Goal: Obtain resource: Download file/media

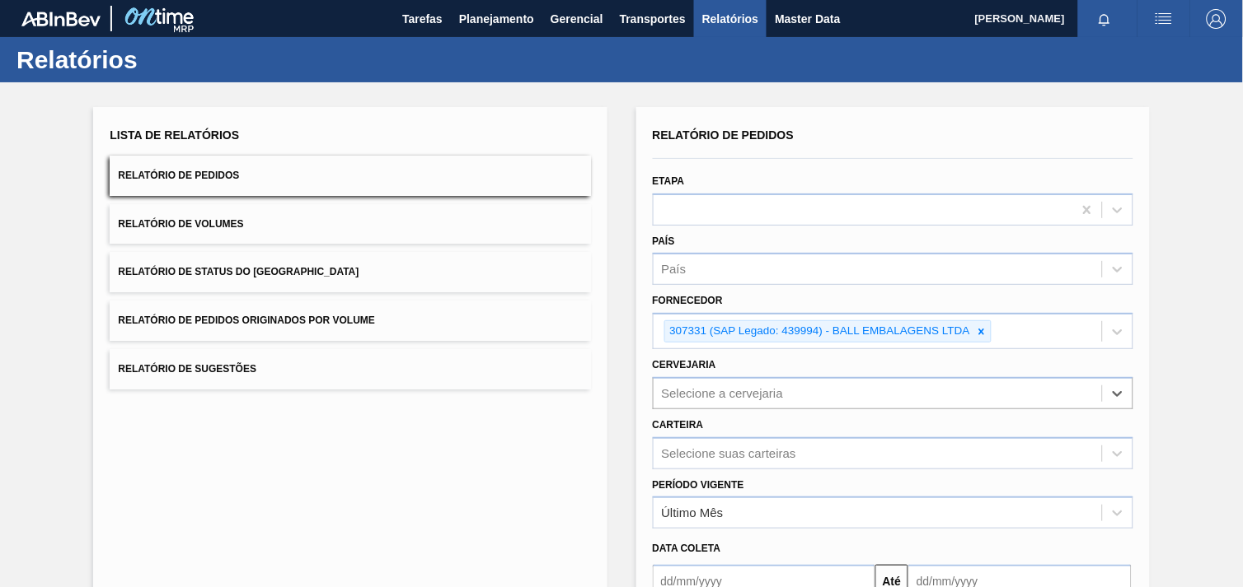
click at [985, 326] on icon at bounding box center [982, 332] width 12 height 12
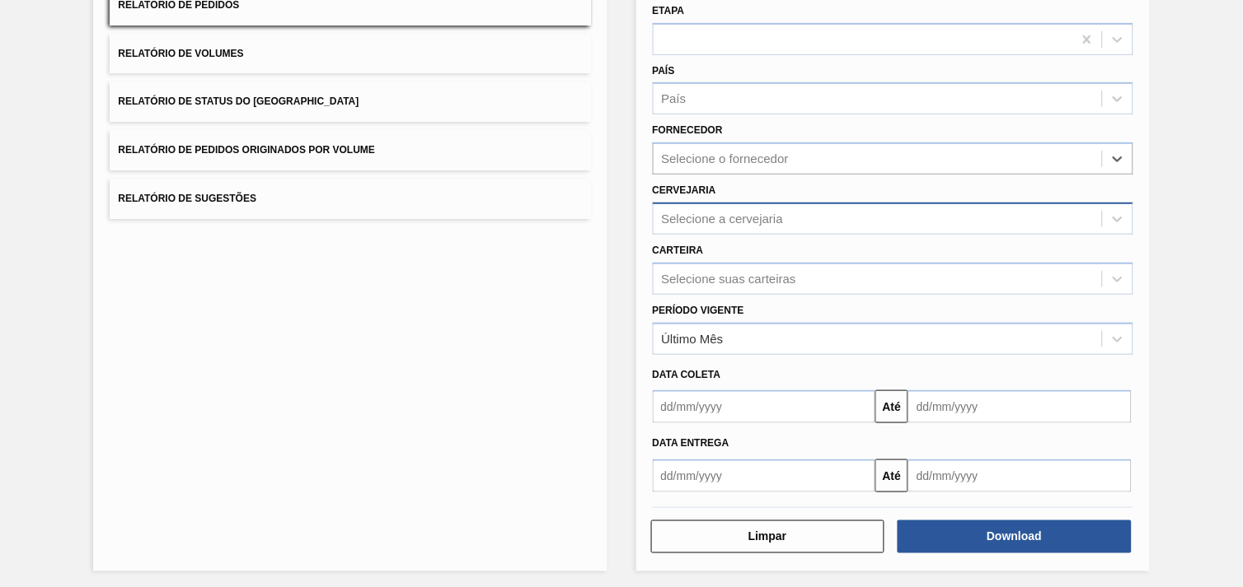
click at [728, 225] on div "Selecione a cervejaria" at bounding box center [877, 219] width 448 height 24
paste input "280304"
type input "280304"
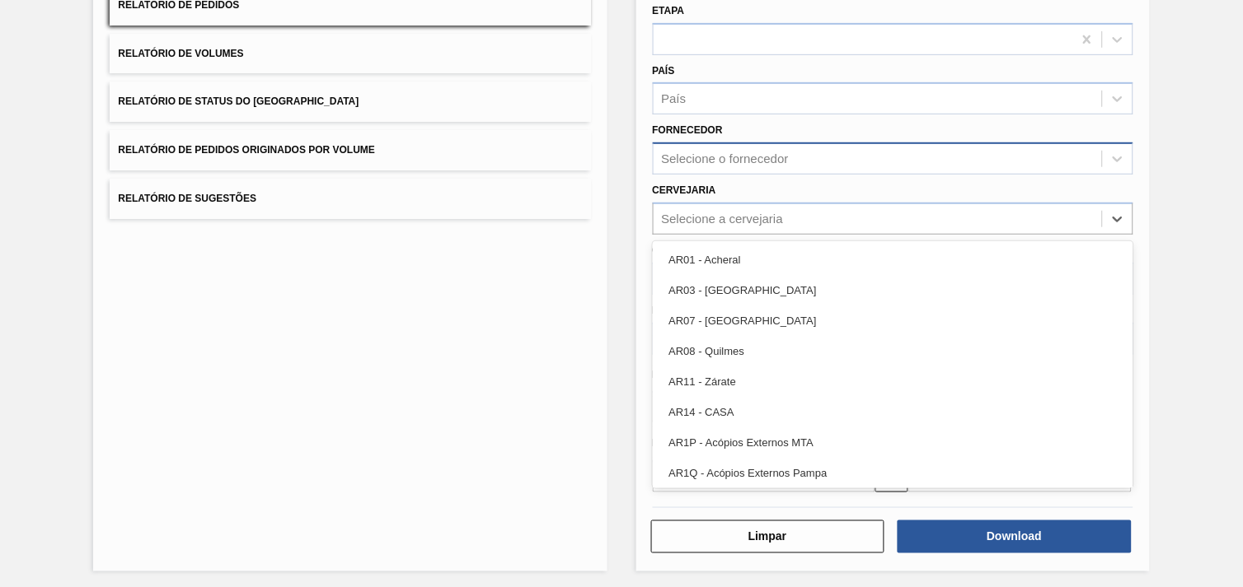
click at [753, 159] on div "Selecione o fornecedor" at bounding box center [725, 159] width 127 height 14
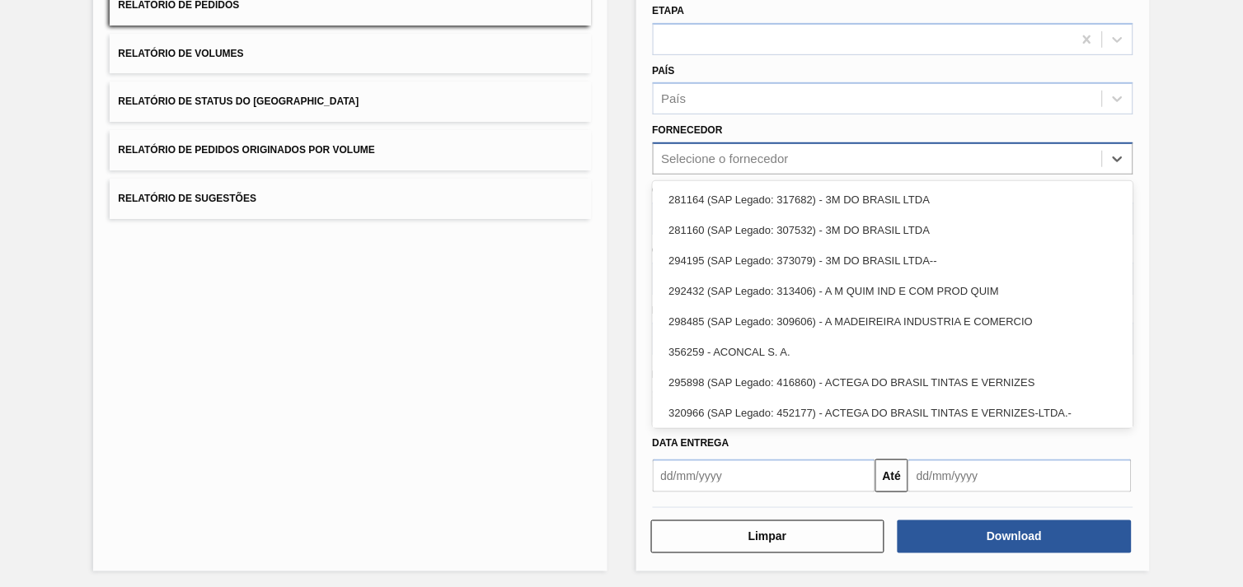
paste input "280304"
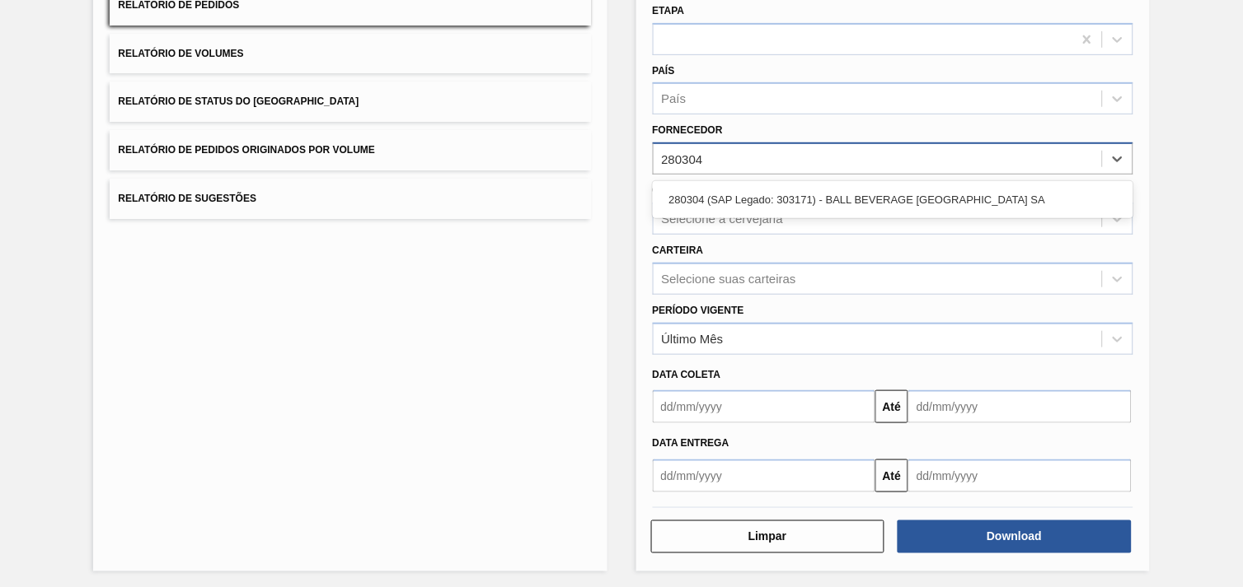
type input "280304"
click at [734, 161] on div "Selecione o fornecedor" at bounding box center [725, 159] width 127 height 14
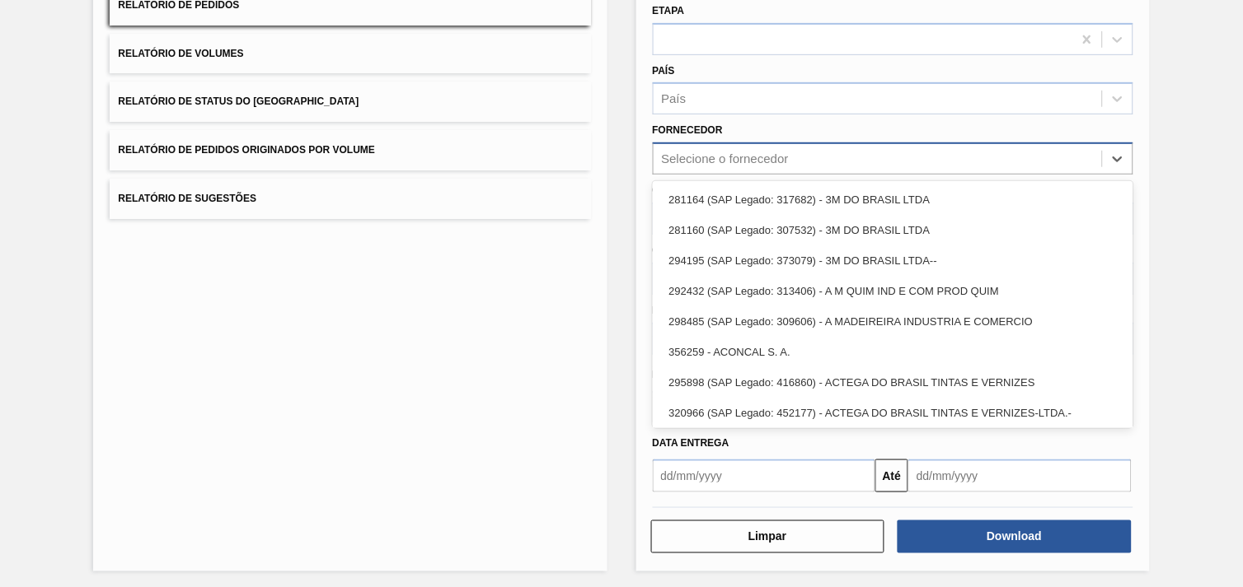
paste input "280304"
type input "280304"
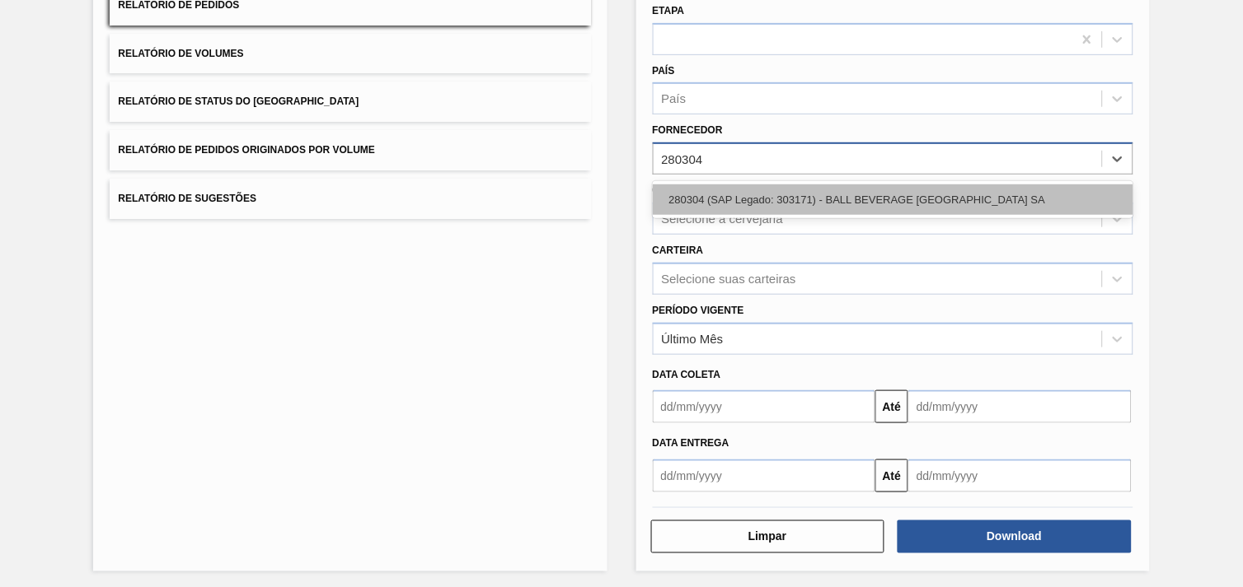
click at [740, 191] on div "280304 (SAP Legado: 303171) - BALL BEVERAGE [GEOGRAPHIC_DATA] SA" at bounding box center [893, 200] width 480 height 30
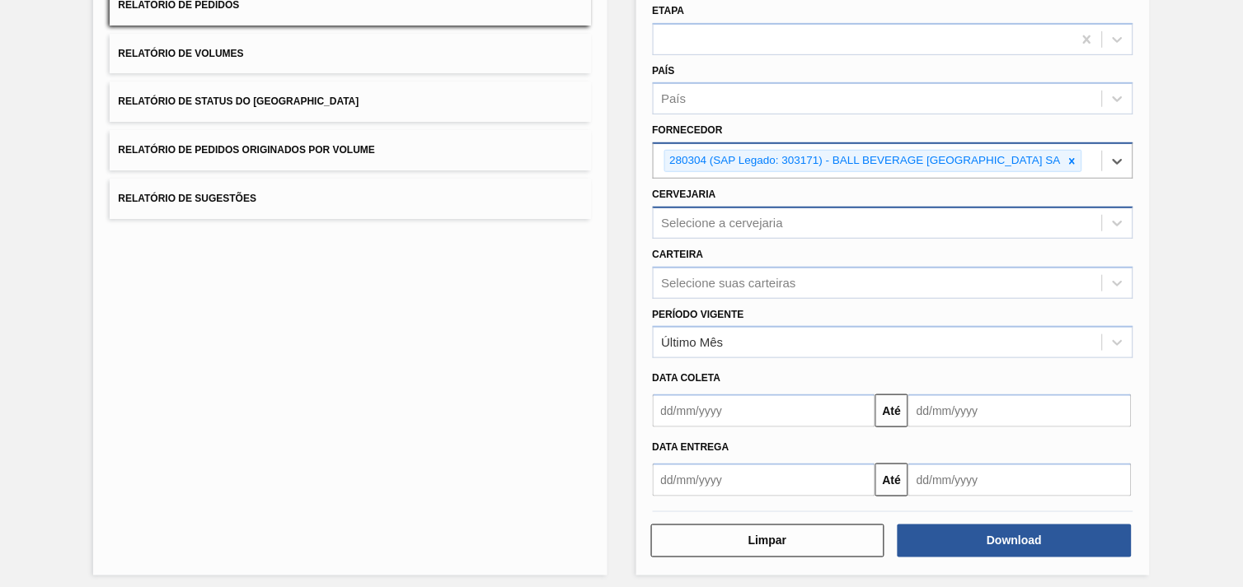
drag, startPoint x: 743, startPoint y: 185, endPoint x: 742, endPoint y: 219, distance: 34.6
click at [743, 186] on div "Cervejaria Selecione a cervejaria" at bounding box center [893, 211] width 480 height 56
click at [742, 221] on div "Selecione a cervejaria" at bounding box center [723, 223] width 122 height 14
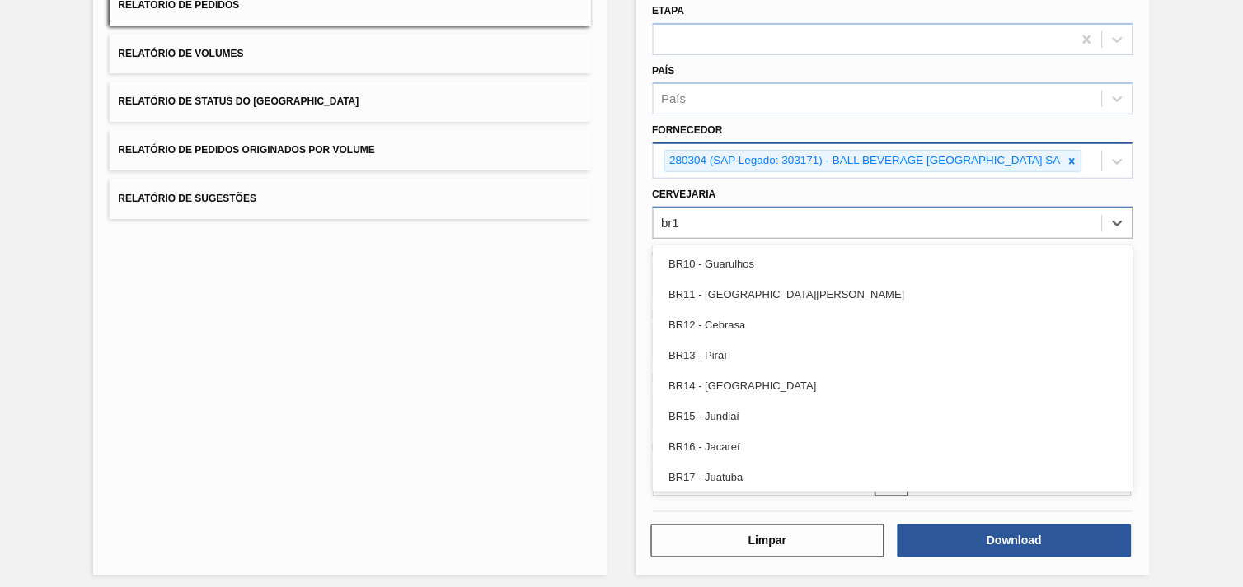
type input "br19"
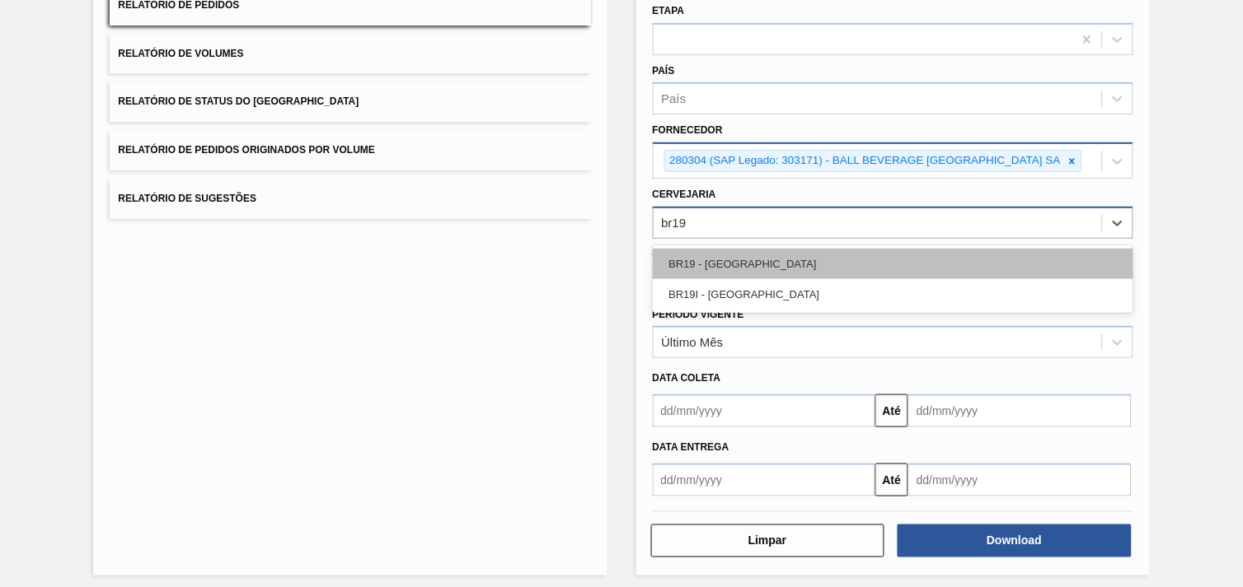
click at [738, 251] on div "BR19 - [GEOGRAPHIC_DATA]" at bounding box center [893, 264] width 480 height 30
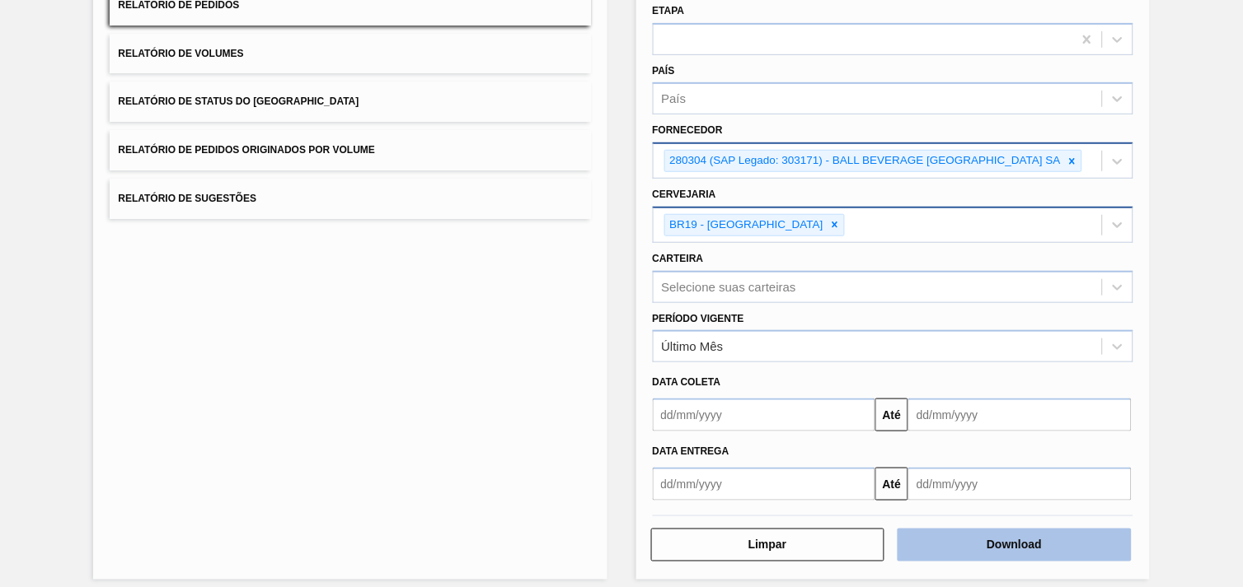
click at [1025, 541] on button "Download" at bounding box center [1014, 545] width 234 height 33
